Goal: Task Accomplishment & Management: Complete application form

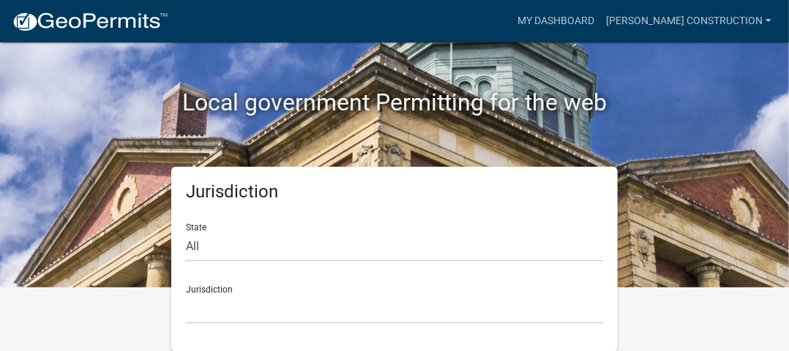
scroll to position [63, 0]
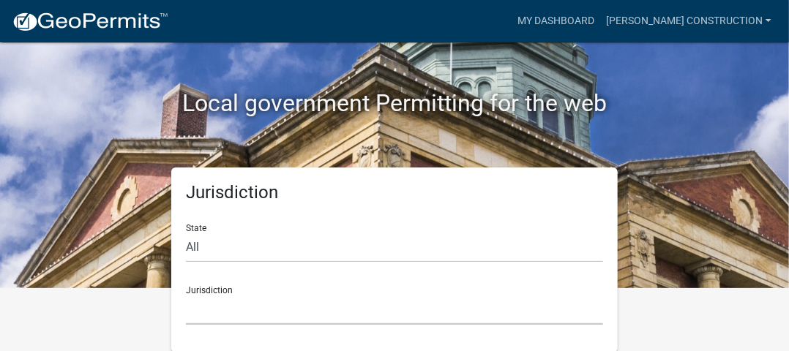
click at [337, 301] on select "[GEOGRAPHIC_DATA], [US_STATE] [GEOGRAPHIC_DATA], [US_STATE][PERSON_NAME][GEOGRA…" at bounding box center [394, 310] width 417 height 30
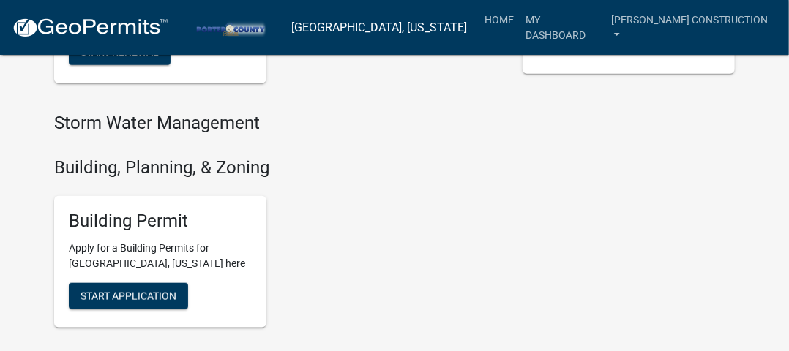
scroll to position [454, 0]
click at [138, 298] on span "Start Application" at bounding box center [128, 296] width 96 height 12
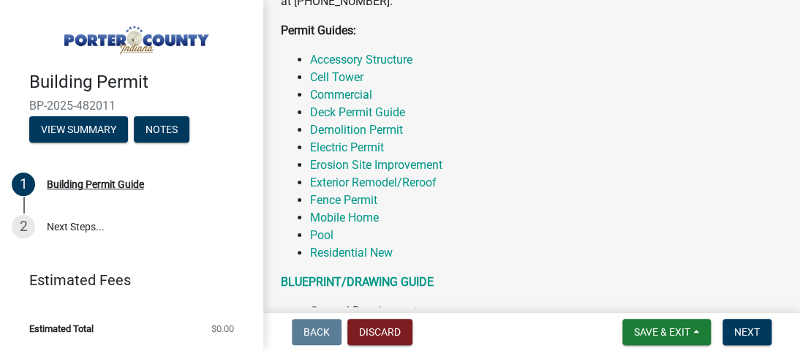
scroll to position [404, 0]
click at [386, 61] on link "Accessory Structure" at bounding box center [361, 60] width 102 height 14
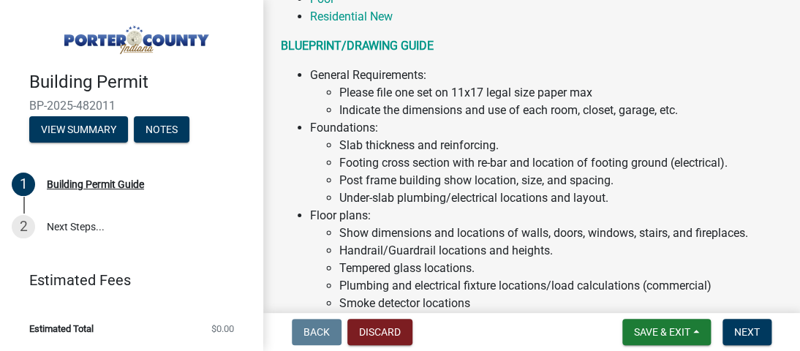
scroll to position [641, 0]
click at [744, 332] on span "Next" at bounding box center [748, 332] width 26 height 12
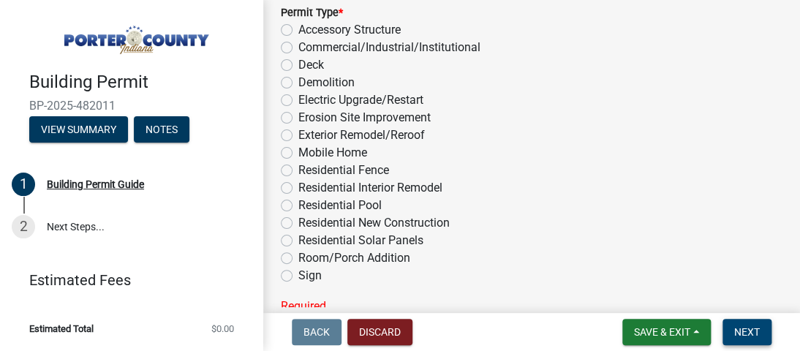
scroll to position [1398, 0]
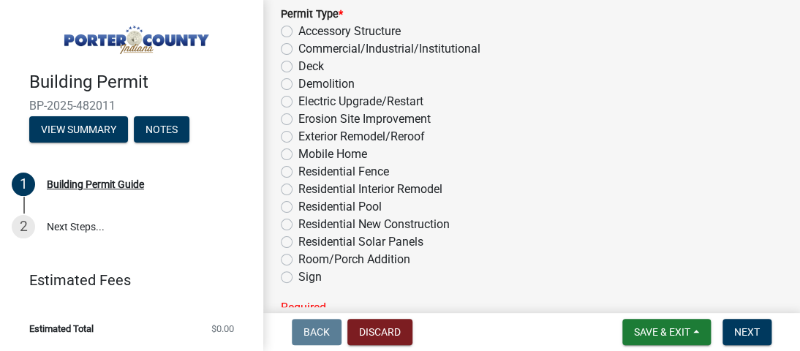
click at [299, 30] on label "Accessory Structure" at bounding box center [350, 32] width 102 height 18
click at [299, 30] on input "Accessory Structure" at bounding box center [304, 28] width 10 height 10
radio input "true"
click at [740, 326] on span "Next" at bounding box center [748, 332] width 26 height 12
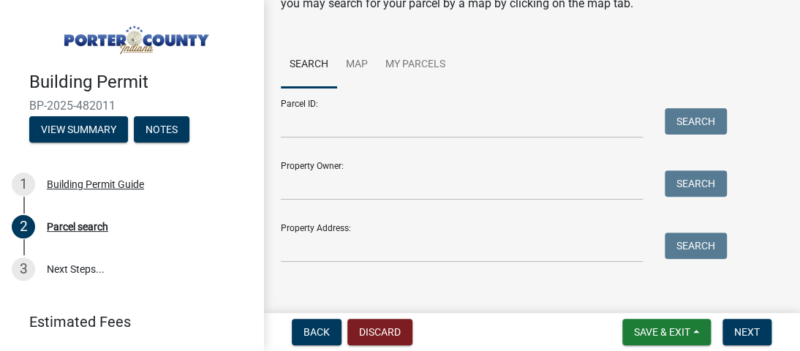
scroll to position [94, 0]
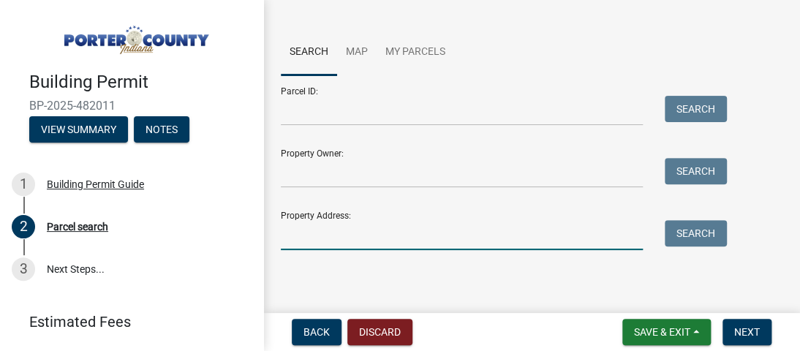
click at [397, 231] on input "Property Address:" at bounding box center [462, 235] width 362 height 30
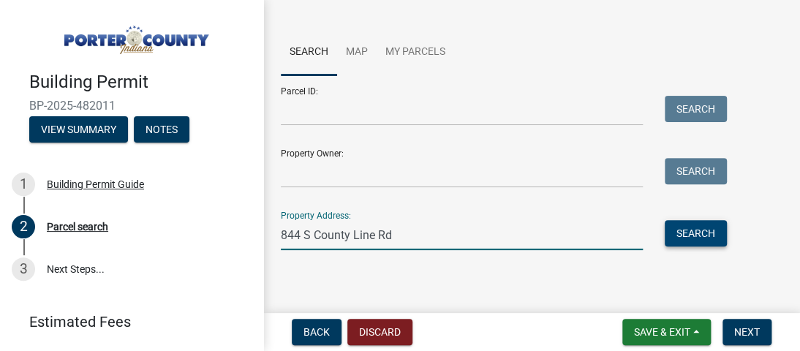
type input "844 S County Line Rd"
click at [694, 233] on button "Search" at bounding box center [696, 233] width 62 height 26
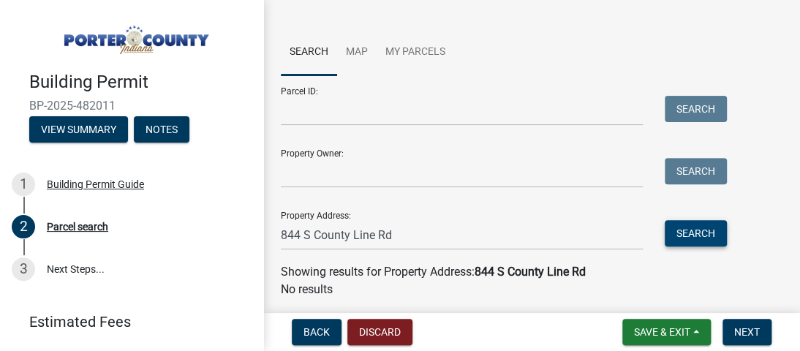
scroll to position [142, 0]
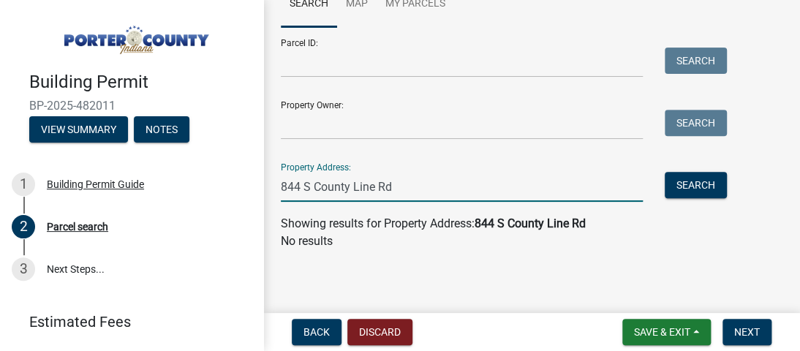
drag, startPoint x: 398, startPoint y: 188, endPoint x: 259, endPoint y: 178, distance: 139.4
click at [259, 178] on div "Building Permit BP-2025-482011 View Summary Notes 1 Building Permit Guide 2 Par…" at bounding box center [400, 175] width 800 height 351
